Goal: Information Seeking & Learning: Compare options

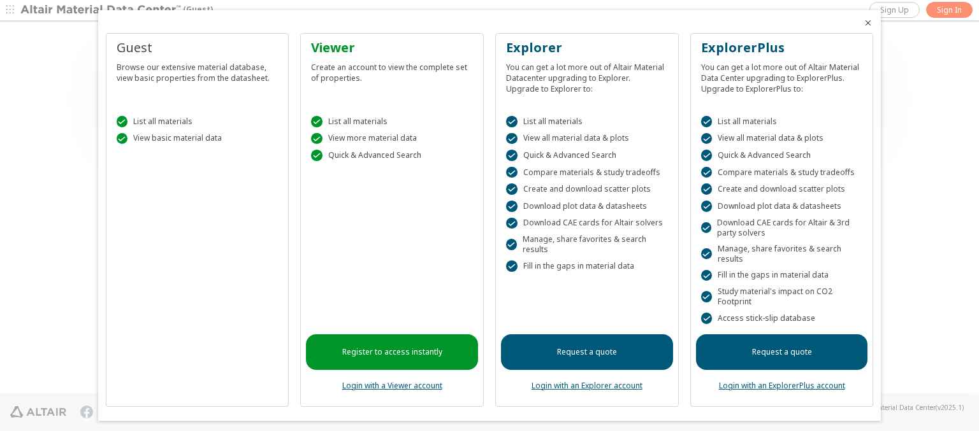
click at [863, 23] on icon "Close" at bounding box center [868, 23] width 10 height 10
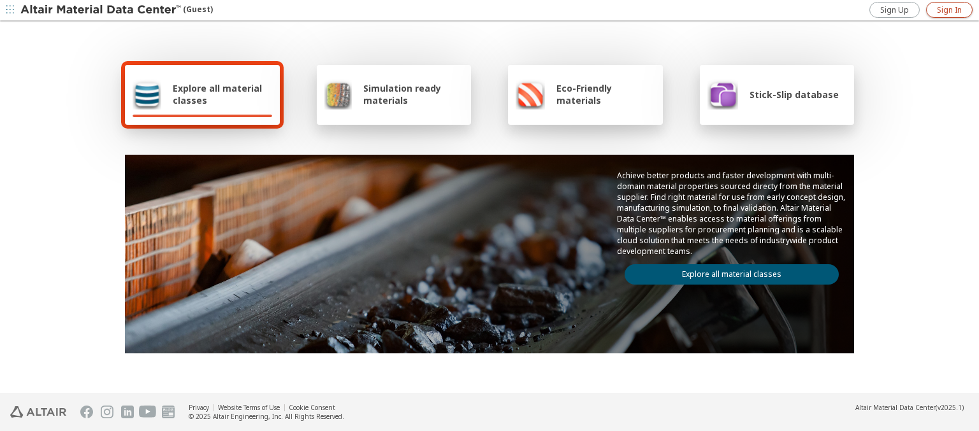
click at [949, 10] on span "Sign In" at bounding box center [949, 10] width 25 height 10
click at [101, 10] on img at bounding box center [101, 10] width 163 height 13
click at [217, 94] on span "Explore all material classes" at bounding box center [222, 94] width 99 height 24
click at [727, 271] on link "Explore all material classes" at bounding box center [732, 274] width 214 height 20
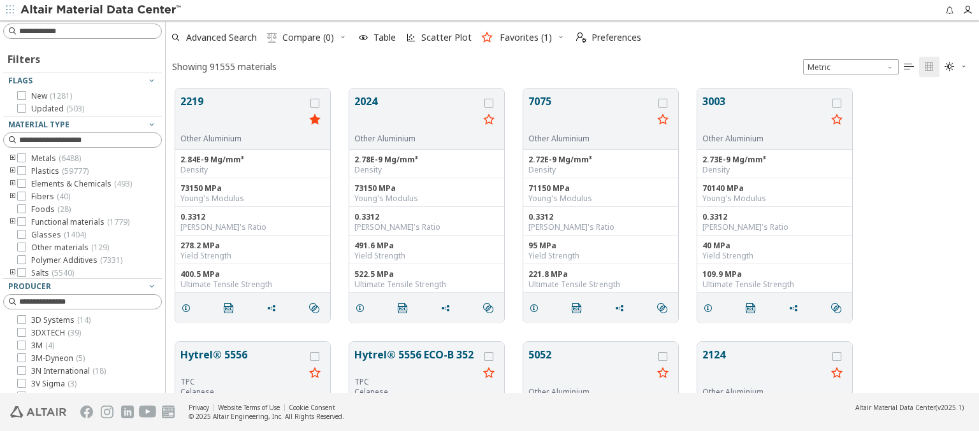
scroll to position [305, 803]
click at [316, 103] on icon "grid" at bounding box center [314, 103] width 9 height 9
click at [490, 103] on icon "grid" at bounding box center [488, 103] width 9 height 9
click at [308, 38] on span "Compare (2)" at bounding box center [308, 37] width 52 height 9
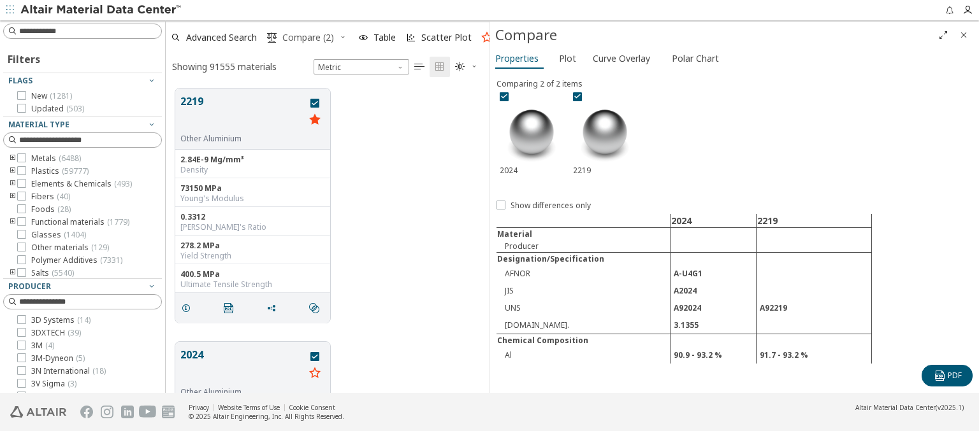
scroll to position [305, 314]
click at [621, 58] on span "Curve Overlay" at bounding box center [621, 58] width 57 height 20
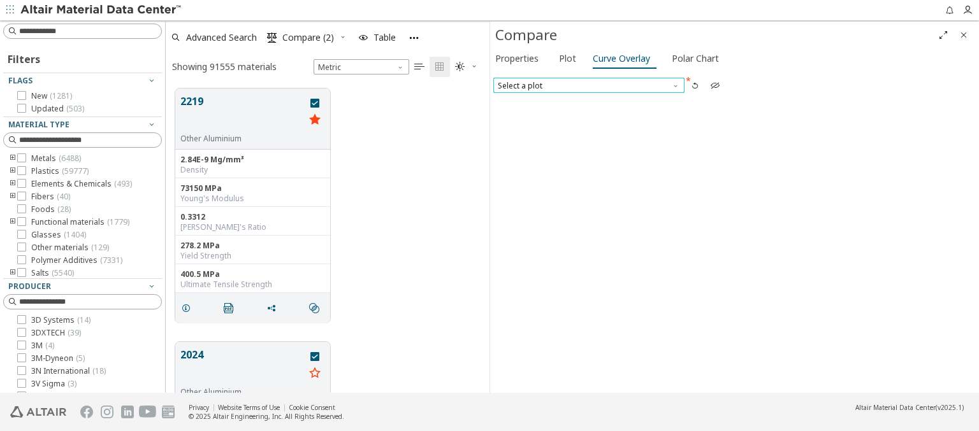
click at [588, 85] on span "Select a plot" at bounding box center [588, 85] width 191 height 15
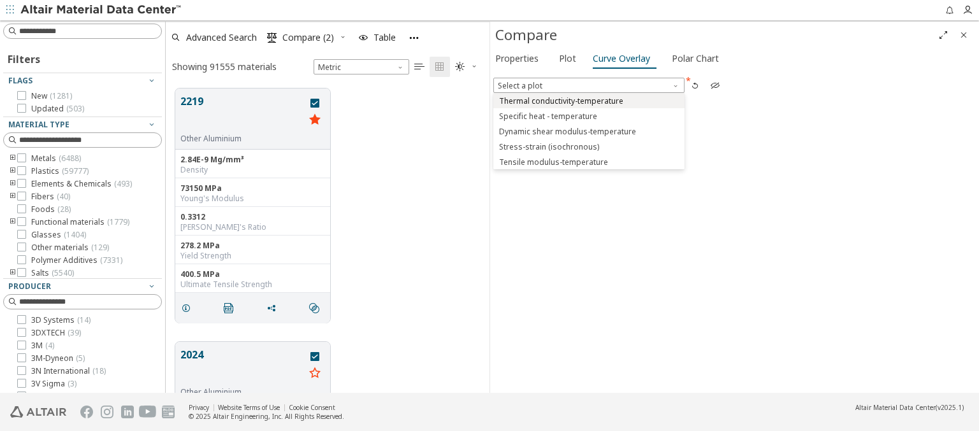
click at [588, 100] on span "Thermal conductivity-temperature" at bounding box center [561, 101] width 124 height 10
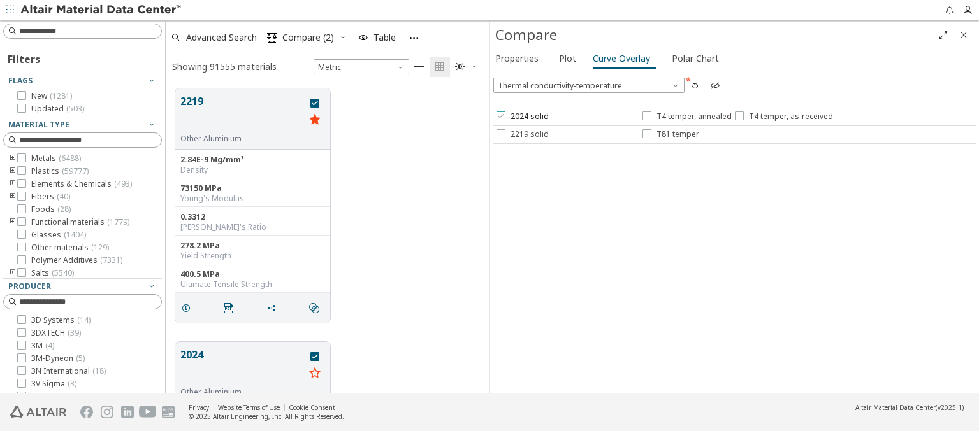
click at [521, 117] on span "2024 solid" at bounding box center [529, 117] width 38 height 10
click at [686, 117] on span "T4 temper, annealed" at bounding box center [693, 117] width 75 height 10
click at [781, 117] on span "T4 temper, as-received" at bounding box center [791, 117] width 84 height 10
click at [521, 134] on span "2219 solid" at bounding box center [529, 134] width 38 height 10
click at [670, 134] on span "T81 temper" at bounding box center [677, 134] width 43 height 10
